Goal: Transaction & Acquisition: Purchase product/service

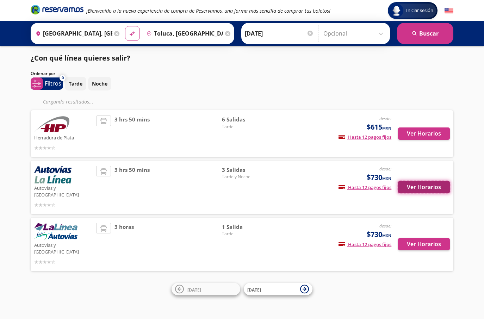
click at [434, 184] on button "Ver Horarios" at bounding box center [424, 187] width 52 height 12
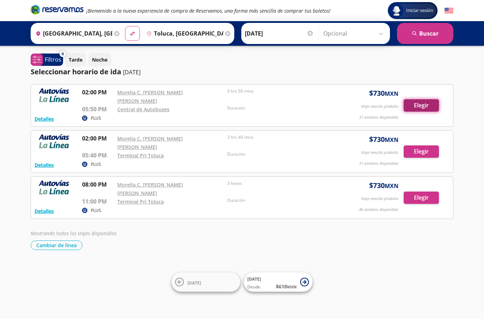
click at [412, 101] on button "Elegir" at bounding box center [421, 105] width 35 height 12
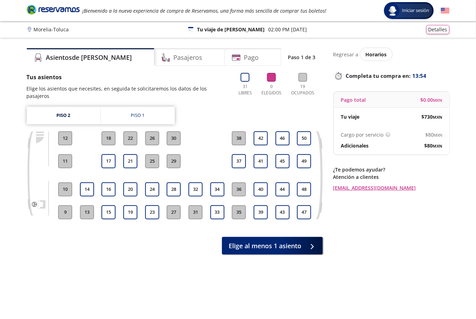
drag, startPoint x: 127, startPoint y: 209, endPoint x: 157, endPoint y: 222, distance: 33.1
click at [128, 209] on button "19" at bounding box center [130, 212] width 14 height 14
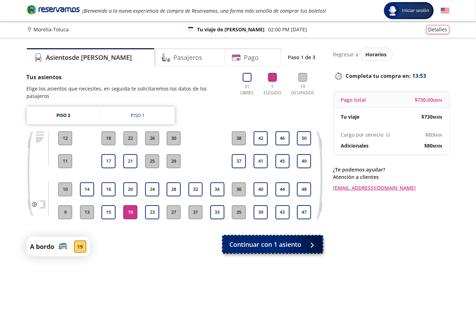
click at [251, 240] on span "Continuar con 1 asiento" at bounding box center [266, 245] width 72 height 10
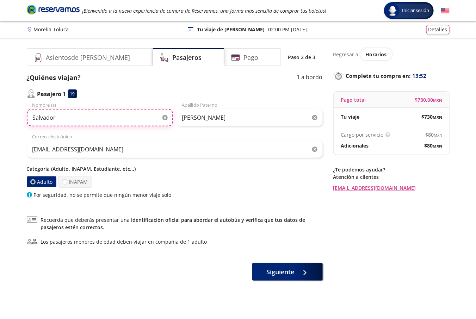
click at [94, 115] on input "Salvador" at bounding box center [100, 118] width 146 height 18
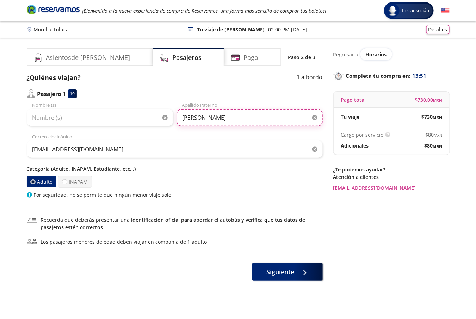
click at [206, 118] on input "Esquivel" at bounding box center [250, 118] width 146 height 18
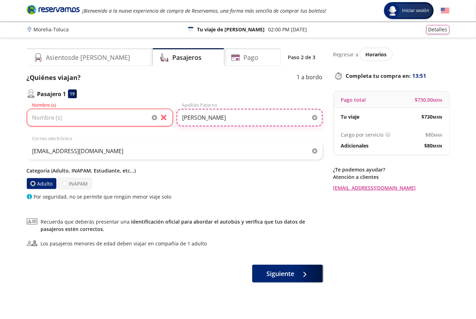
click at [206, 118] on input "Esquivel" at bounding box center [250, 118] width 146 height 18
click at [206, 117] on input "Esquivel" at bounding box center [250, 118] width 146 height 18
click at [111, 140] on div "eucs990119@gmail.com Correo electrónico" at bounding box center [175, 147] width 296 height 25
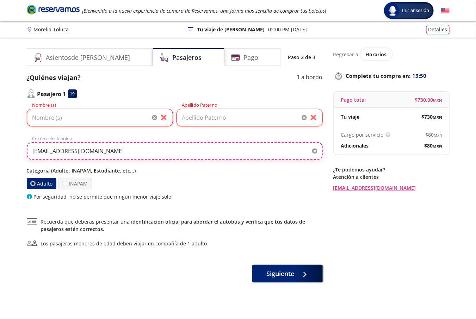
click at [108, 148] on input "eucs990119@gmail.com" at bounding box center [175, 151] width 296 height 18
click at [107, 148] on input "eucs990119@gmail.com" at bounding box center [175, 151] width 296 height 18
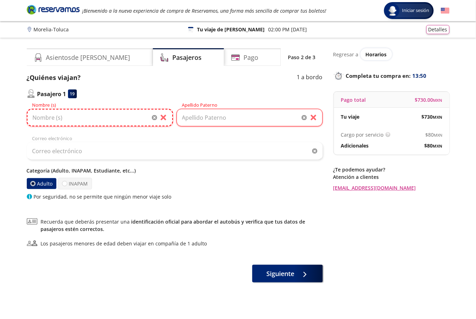
click at [89, 115] on input "Nombre (s)" at bounding box center [100, 118] width 146 height 18
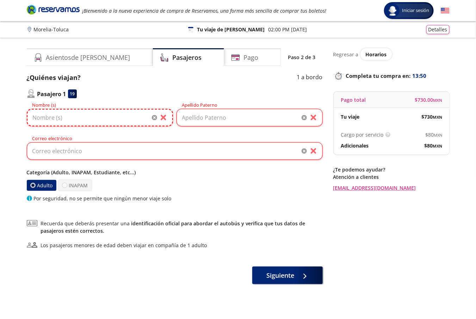
paste input "German Pablo"
click at [62, 117] on input "German Pablo" at bounding box center [100, 118] width 146 height 18
type input "German"
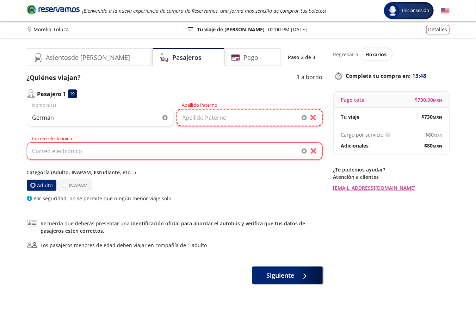
click at [199, 116] on input "Apellido Paterno" at bounding box center [250, 118] width 146 height 18
paste input "Pablo"
type input "Pablo"
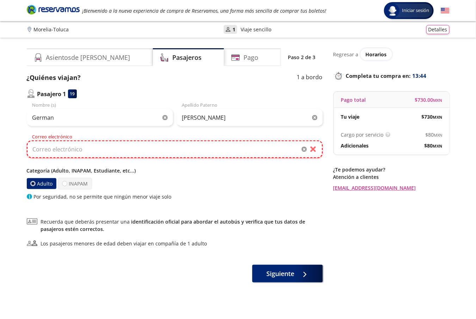
click at [179, 149] on input "Correo electrónico" at bounding box center [175, 150] width 296 height 18
paste input "germanjuniorlocoria@icloud.com"
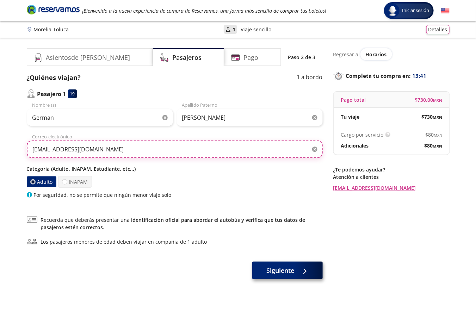
type input "germanjuniorlocoria@icloud.com"
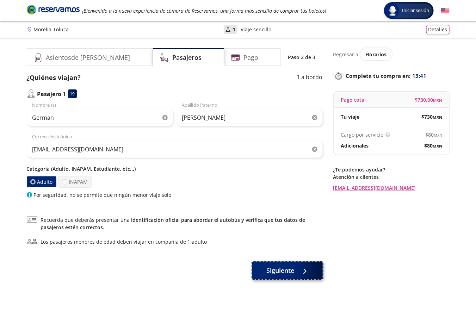
click at [308, 274] on div at bounding box center [303, 270] width 11 height 9
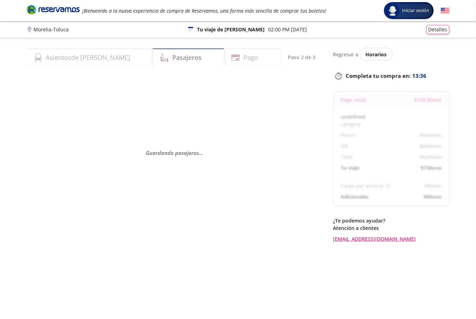
select select "MX"
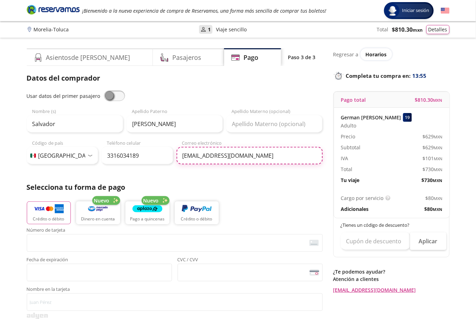
click at [240, 153] on input "eucs990119@gmail.com" at bounding box center [250, 156] width 146 height 18
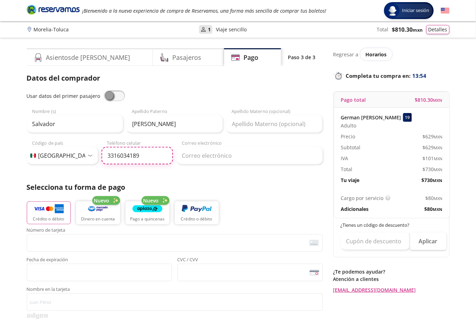
click at [135, 157] on input "3316034189" at bounding box center [137, 156] width 72 height 18
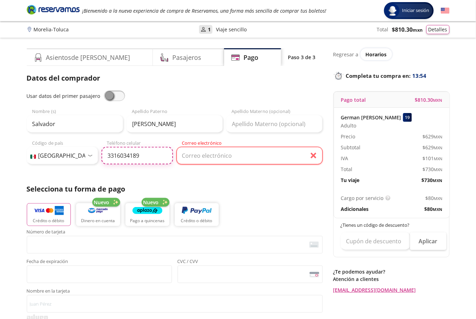
click at [135, 157] on input "3316034189" at bounding box center [137, 156] width 72 height 18
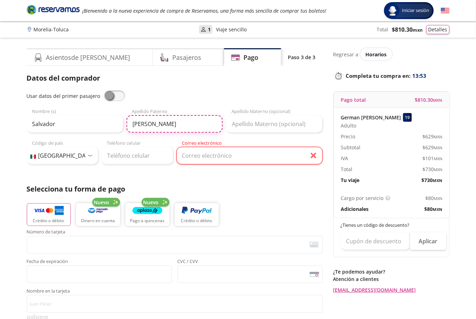
click at [151, 126] on input "Esquivel" at bounding box center [174, 124] width 96 height 18
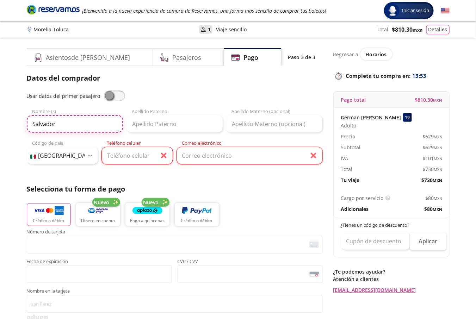
click at [115, 127] on input "Salvador" at bounding box center [75, 124] width 96 height 18
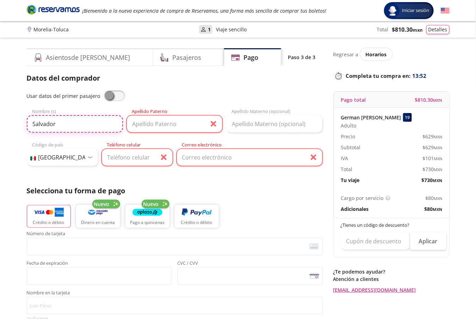
click at [115, 127] on input "Salvador" at bounding box center [75, 124] width 96 height 18
click at [109, 97] on span at bounding box center [114, 96] width 21 height 11
click at [104, 91] on input "checkbox" at bounding box center [104, 91] width 0 height 0
type input "German"
type input "Pablo"
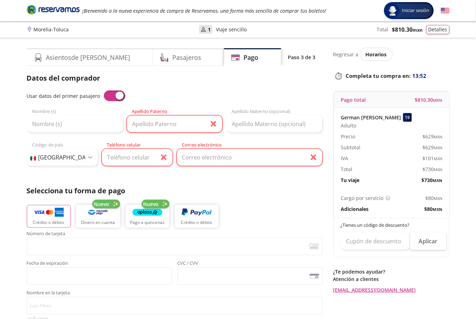
type input "germanjuniorlocoria@icloud.com"
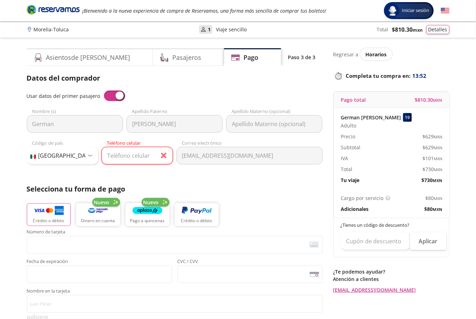
click at [109, 97] on span at bounding box center [114, 96] width 21 height 11
click at [104, 91] on input "checkbox" at bounding box center [104, 91] width 0 height 0
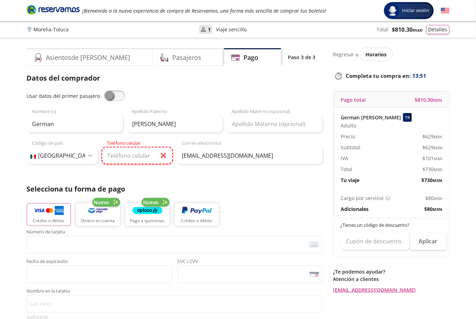
click at [128, 157] on input "Teléfono celular" at bounding box center [137, 156] width 72 height 18
paste input "443 972 5018"
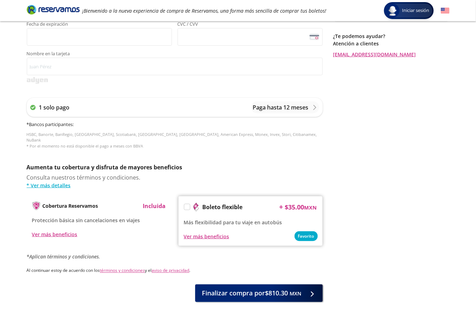
scroll to position [259, 0]
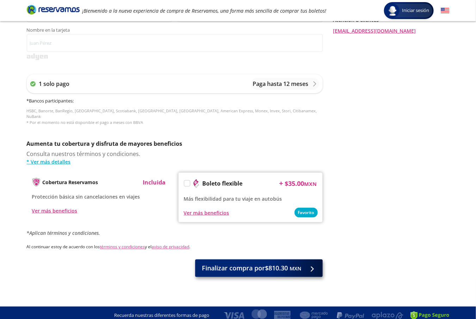
type input "443 972 5018"
click at [246, 271] on button "Finalizar compra por $810.30 MXN" at bounding box center [259, 269] width 128 height 18
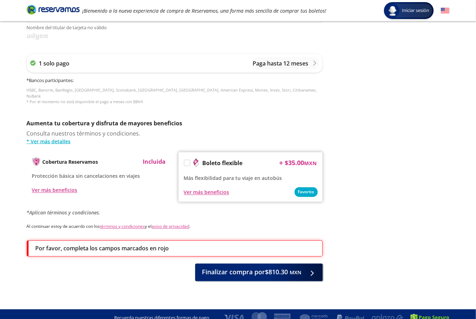
scroll to position [308, 0]
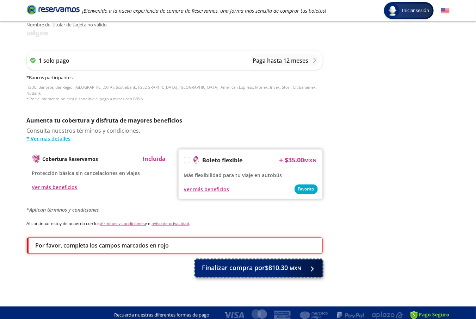
click at [254, 264] on span "Finalizar compra por $810.30 MXN" at bounding box center [251, 269] width 99 height 10
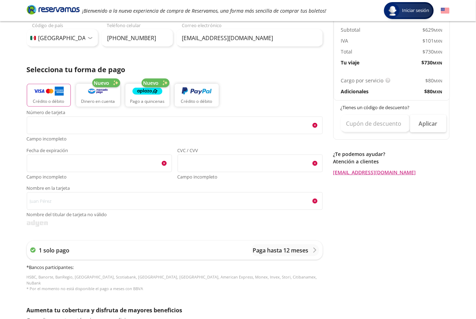
scroll to position [0, 0]
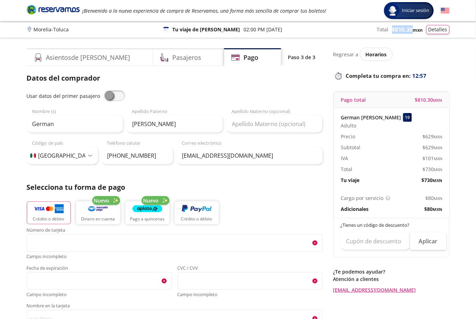
copy span "$ 810.30"
drag, startPoint x: 401, startPoint y: 31, endPoint x: 412, endPoint y: 32, distance: 10.6
click at [412, 32] on div "Total $ 810.30 MXN Detalles" at bounding box center [413, 29] width 73 height 9
drag, startPoint x: 412, startPoint y: 32, endPoint x: 406, endPoint y: 32, distance: 5.3
click at [413, 32] on small "MXN" at bounding box center [418, 30] width 10 height 6
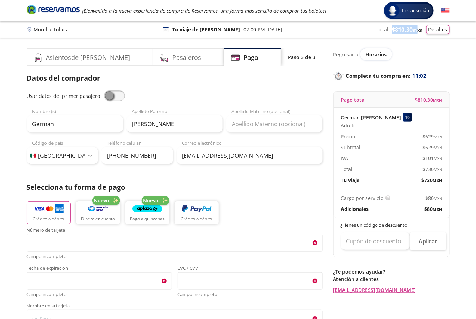
copy span "$ 810.30"
drag, startPoint x: 399, startPoint y: 31, endPoint x: 414, endPoint y: 33, distance: 15.0
click at [414, 33] on div "Total $ 810.30 MXN Detalles" at bounding box center [413, 29] width 73 height 9
click at [414, 33] on span "$ 810.30 MXN" at bounding box center [407, 29] width 31 height 8
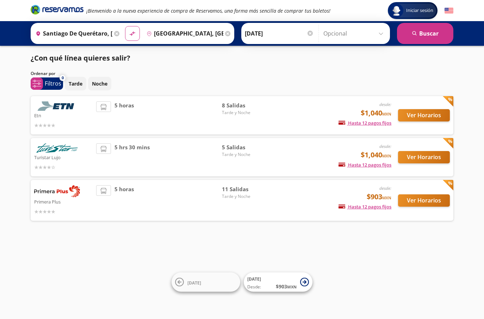
click at [106, 243] on div "Iniciar sesión Iniciar sesión ¡Bienvenido a la nueva experiencia de compra de R…" at bounding box center [242, 159] width 484 height 319
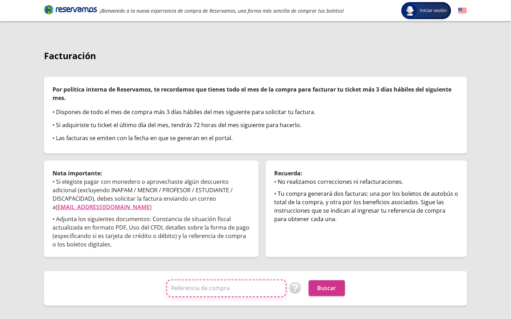
click at [226, 292] on input "Referencia de compra" at bounding box center [226, 289] width 120 height 18
paste input "LD5ruzlNQHI"
type input "LD5ruzlNQHI"
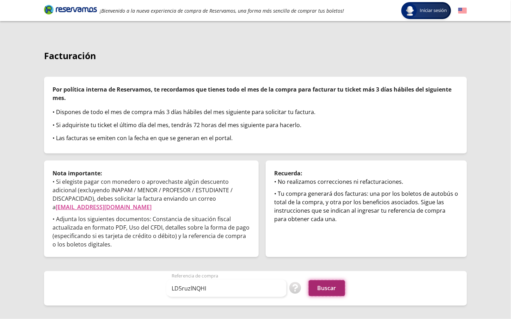
click at [334, 289] on button "Buscar" at bounding box center [327, 288] width 36 height 16
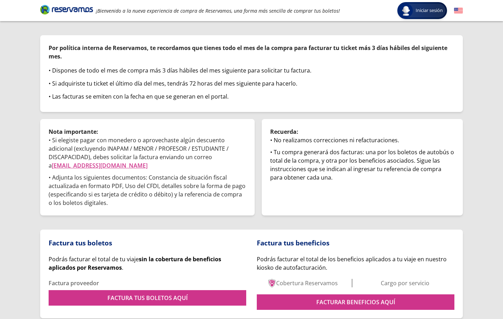
scroll to position [69, 0]
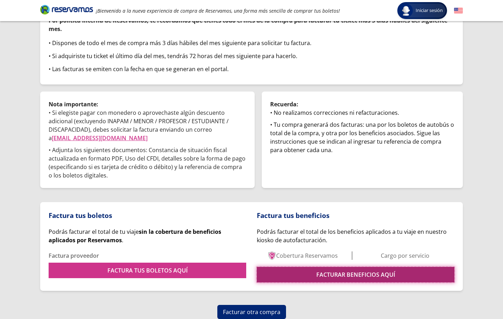
click at [332, 276] on link "FACTURAR BENEFICIOS AQUÍ" at bounding box center [356, 275] width 198 height 16
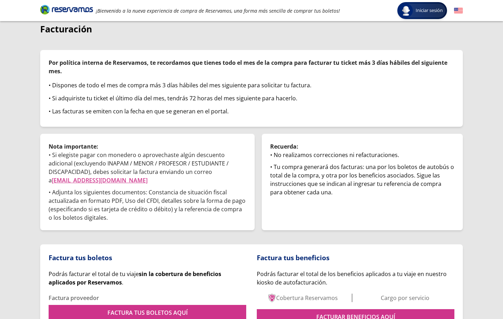
scroll to position [69, 0]
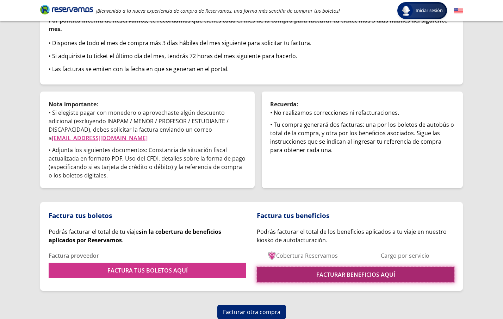
click at [312, 276] on link "FACTURAR BENEFICIOS AQUÍ" at bounding box center [356, 275] width 198 height 16
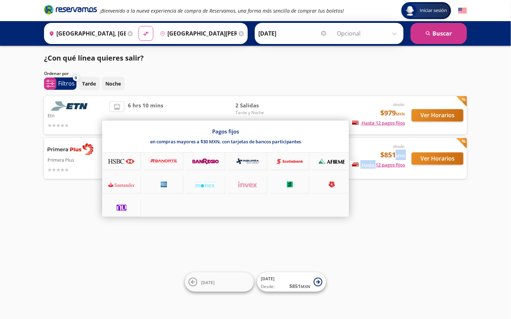
drag, startPoint x: 375, startPoint y: 172, endPoint x: 394, endPoint y: 160, distance: 21.9
click at [394, 160] on div "desde: $851 MXN Hasta 12 pagos fijos Pagos fijos en compras mayores a $30 MXN, …" at bounding box center [346, 158] width 117 height 30
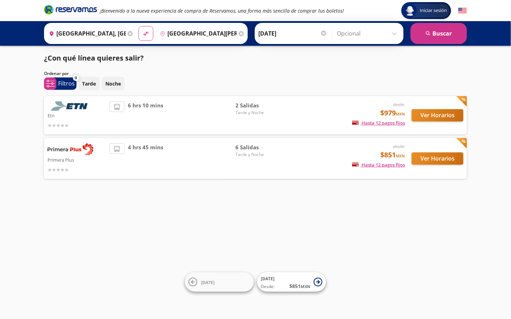
drag, startPoint x: 394, startPoint y: 160, endPoint x: 380, endPoint y: 155, distance: 14.6
click at [382, 156] on span "$851 MXN" at bounding box center [392, 155] width 25 height 11
copy span "$85"
copy span "$851"
drag, startPoint x: 378, startPoint y: 154, endPoint x: 393, endPoint y: 154, distance: 15.5
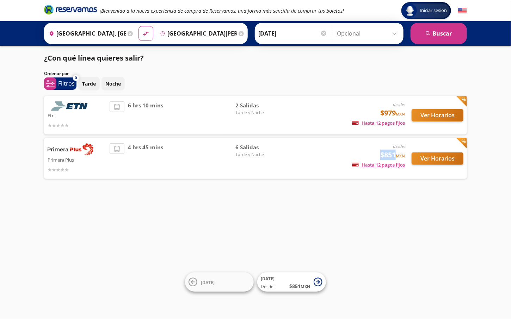
click at [393, 154] on span "$851 MXN" at bounding box center [392, 155] width 25 height 11
